Goal: Transaction & Acquisition: Purchase product/service

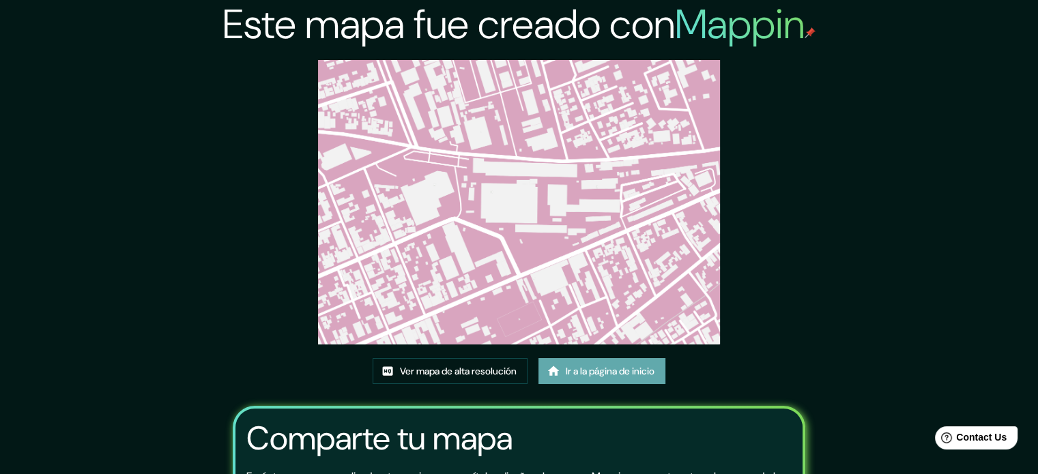
click at [584, 369] on font "Ir a la página de inicio" at bounding box center [610, 371] width 89 height 12
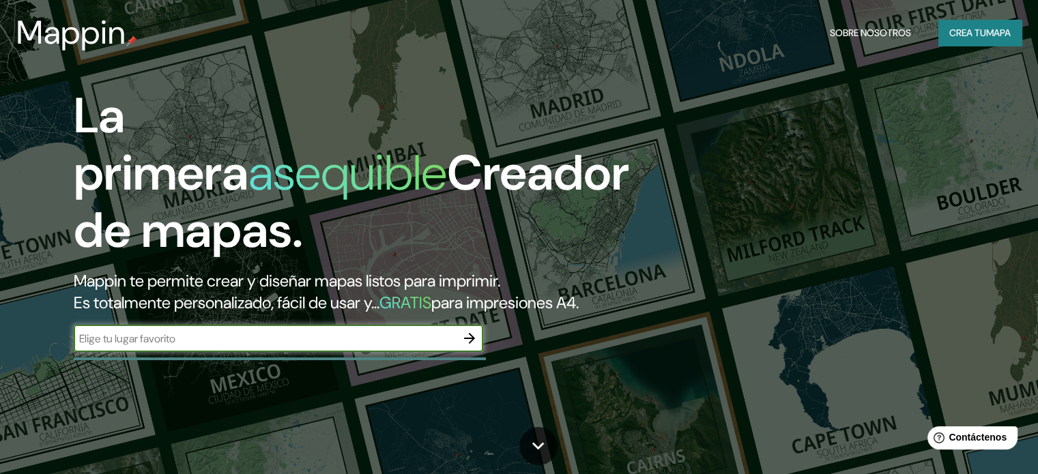
click at [429, 347] on input "text" at bounding box center [265, 339] width 382 height 16
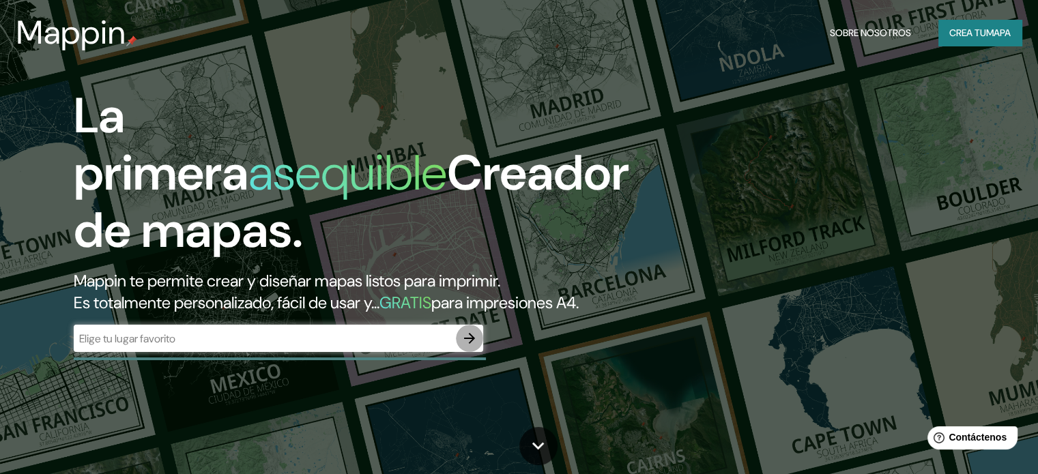
click at [470, 347] on icon "button" at bounding box center [469, 338] width 16 height 16
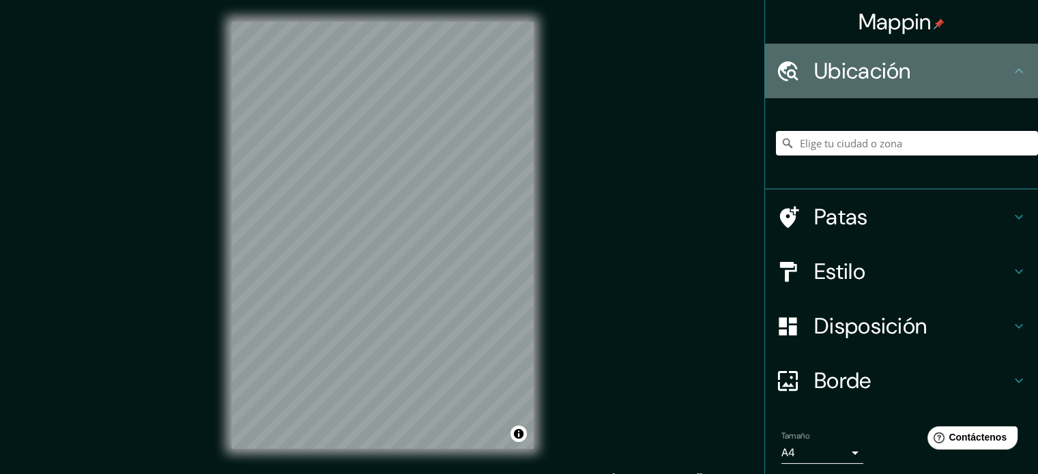
click at [840, 71] on font "Ubicación" at bounding box center [862, 71] width 97 height 29
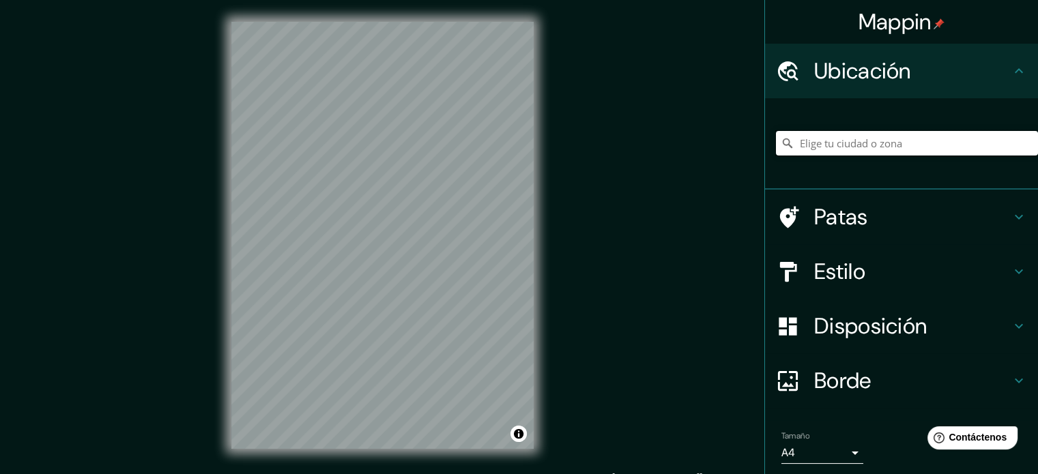
click at [821, 150] on input "Elige tu ciudad o zona" at bounding box center [907, 143] width 262 height 25
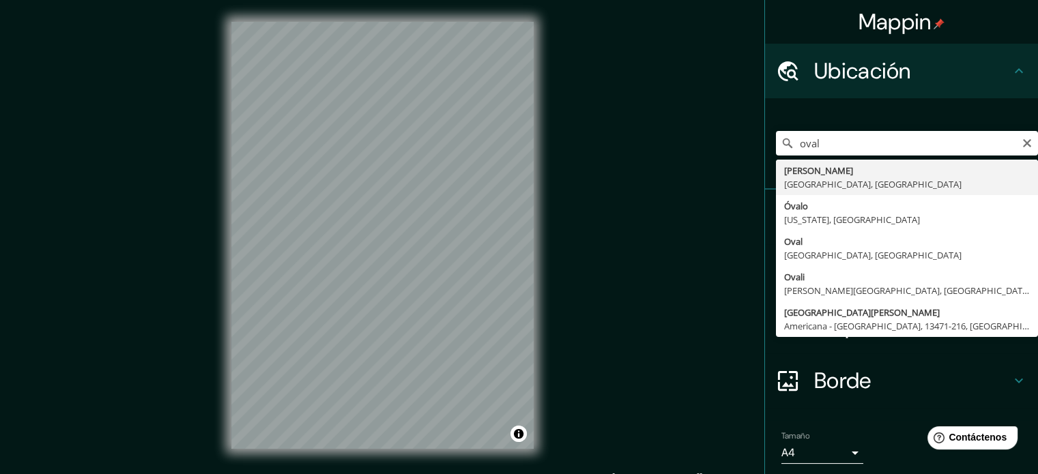
type input "[PERSON_NAME], [GEOGRAPHIC_DATA], [GEOGRAPHIC_DATA]"
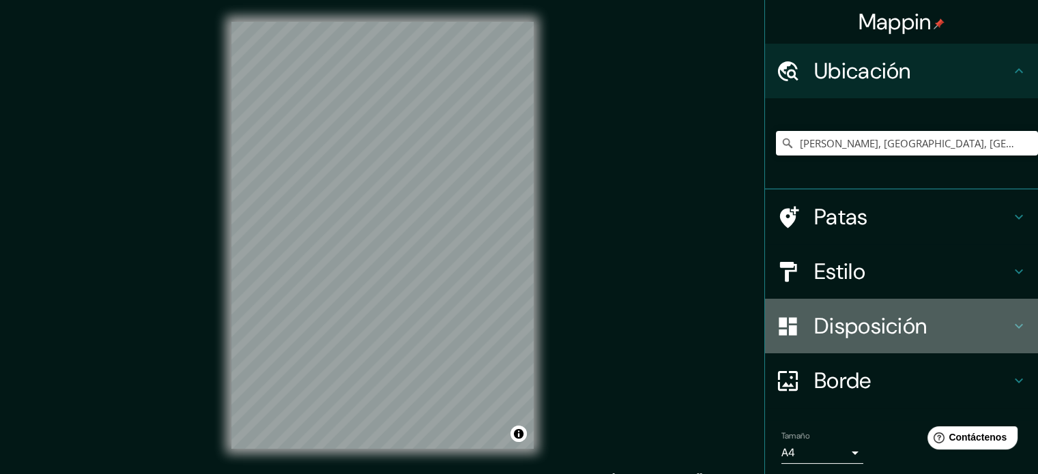
click at [872, 336] on font "Disposición" at bounding box center [870, 326] width 113 height 29
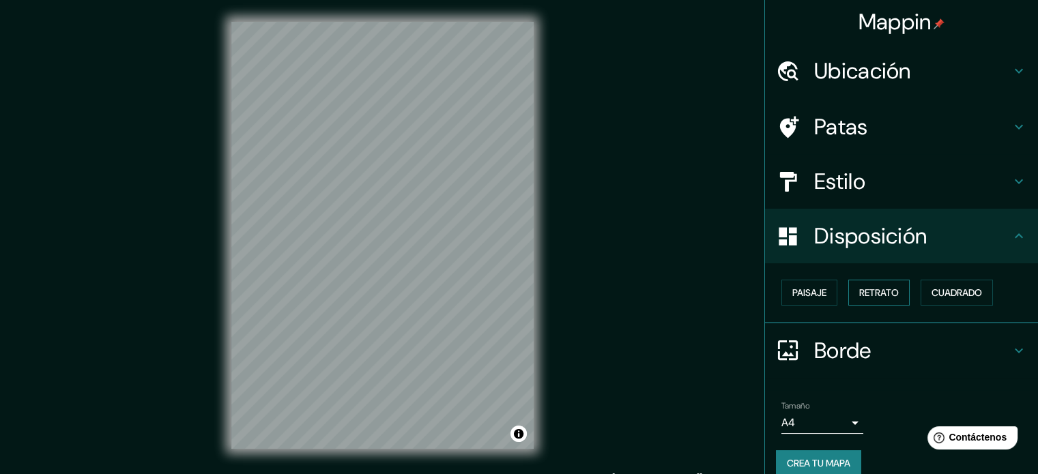
click at [893, 299] on button "Retrato" at bounding box center [878, 293] width 61 height 26
click at [871, 292] on font "Retrato" at bounding box center [879, 293] width 40 height 12
click at [868, 297] on font "Retrato" at bounding box center [879, 293] width 40 height 12
click at [808, 291] on font "Paisaje" at bounding box center [810, 293] width 34 height 12
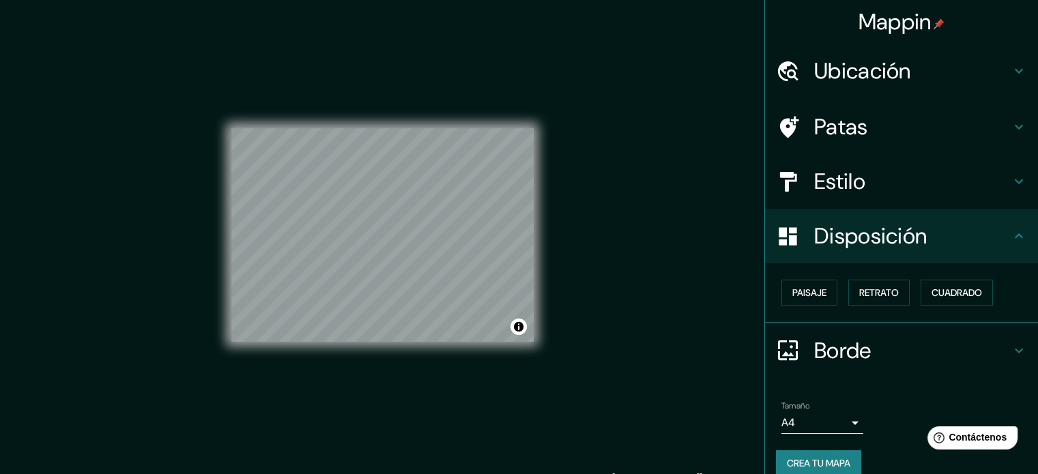
click at [855, 166] on div "Estilo" at bounding box center [901, 181] width 273 height 55
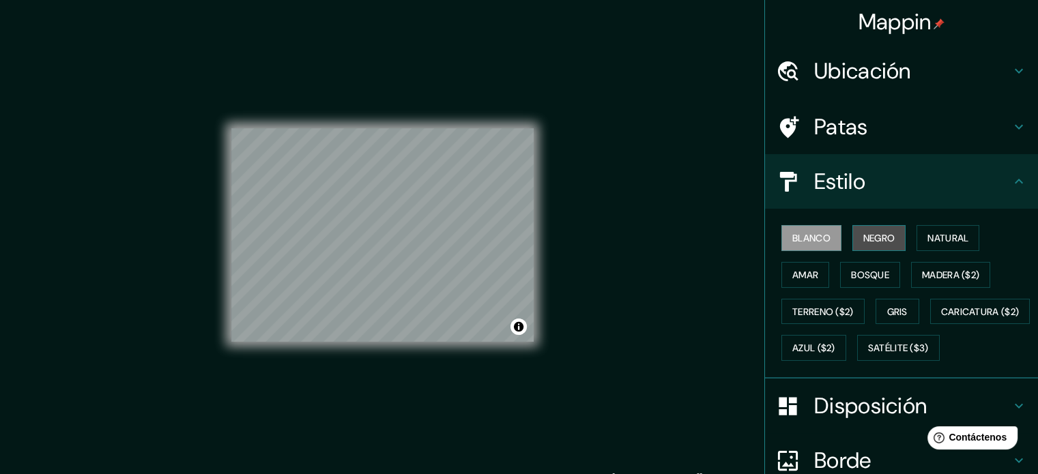
click at [868, 236] on font "Negro" at bounding box center [880, 238] width 32 height 12
click at [805, 232] on font "Blanco" at bounding box center [812, 238] width 38 height 12
click at [440, 395] on div "© Mapbox © OpenStreetMap Improve this map" at bounding box center [382, 235] width 302 height 427
click at [942, 242] on font "Natural" at bounding box center [948, 238] width 41 height 12
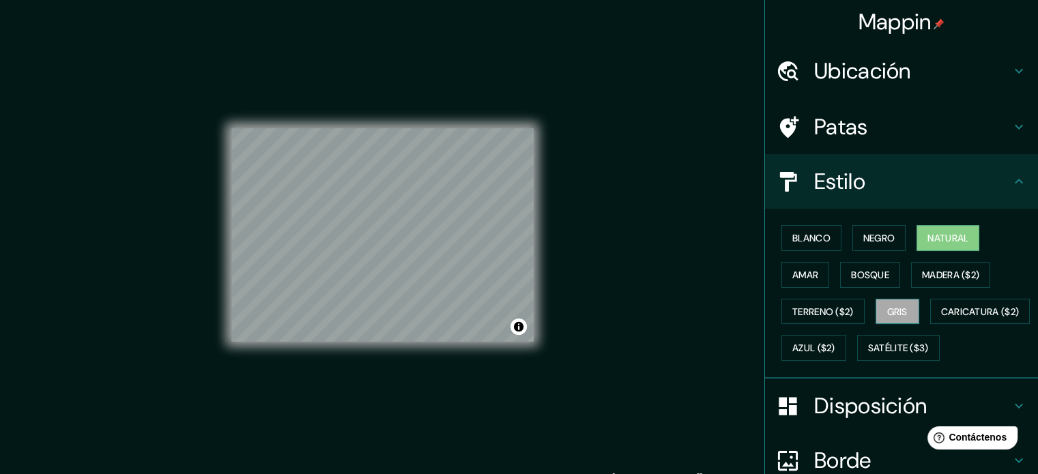
click at [894, 303] on font "Gris" at bounding box center [897, 312] width 20 height 18
click at [879, 245] on font "Negro" at bounding box center [880, 238] width 32 height 18
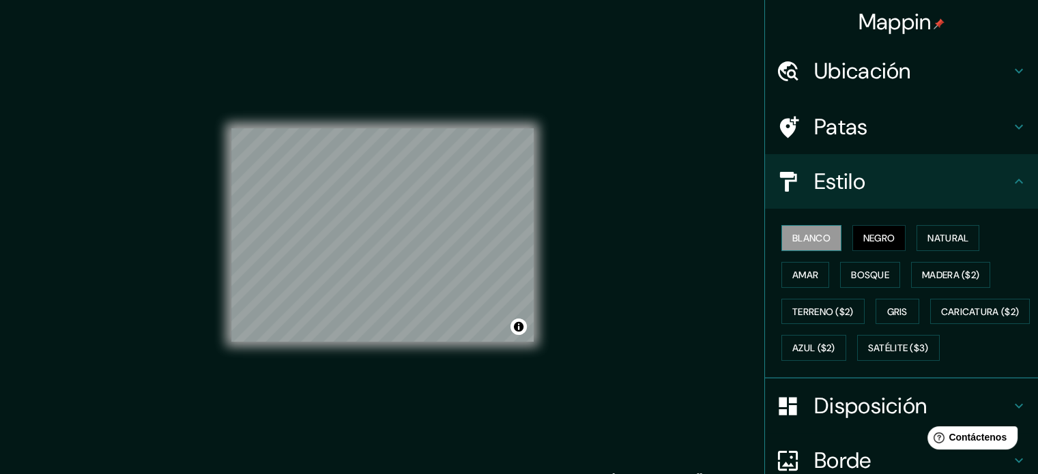
click at [782, 246] on button "Blanco" at bounding box center [812, 238] width 60 height 26
